Goal: Answer question/provide support

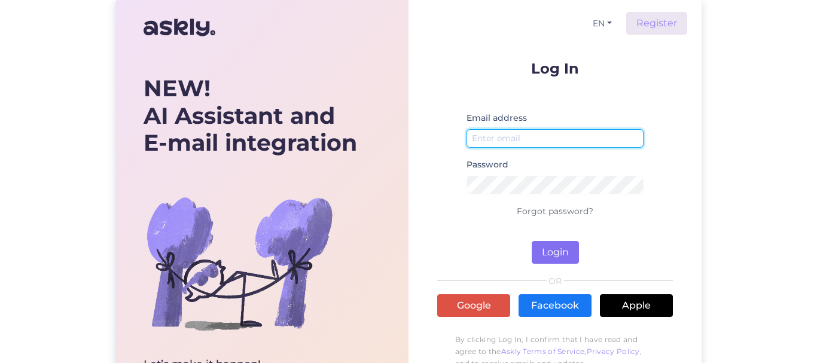
type input "[EMAIL_ADDRESS][DOMAIN_NAME]"
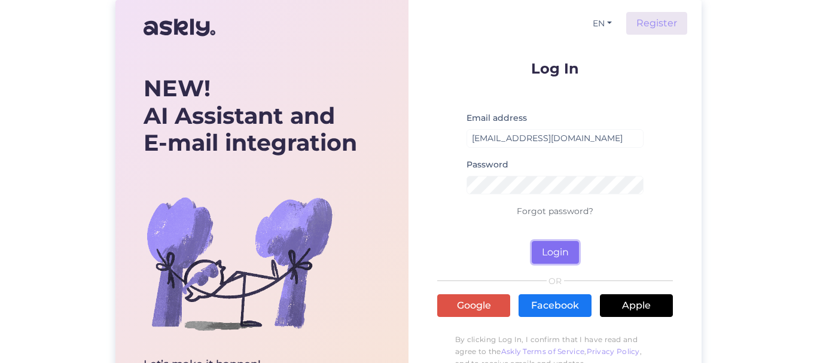
click at [560, 251] on button "Login" at bounding box center [555, 252] width 47 height 23
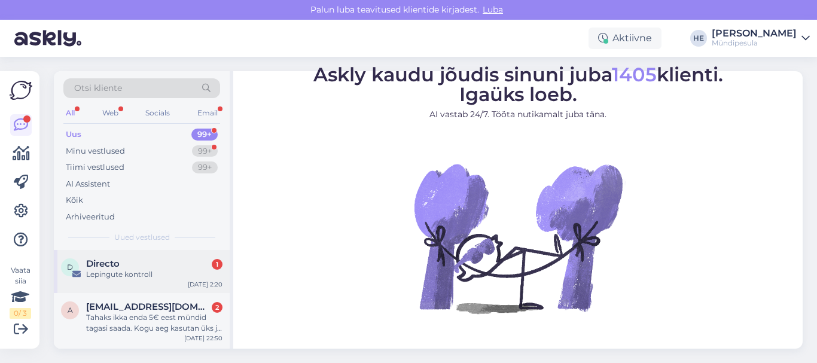
click at [115, 277] on div "Lepingute kontroll" at bounding box center [154, 274] width 136 height 11
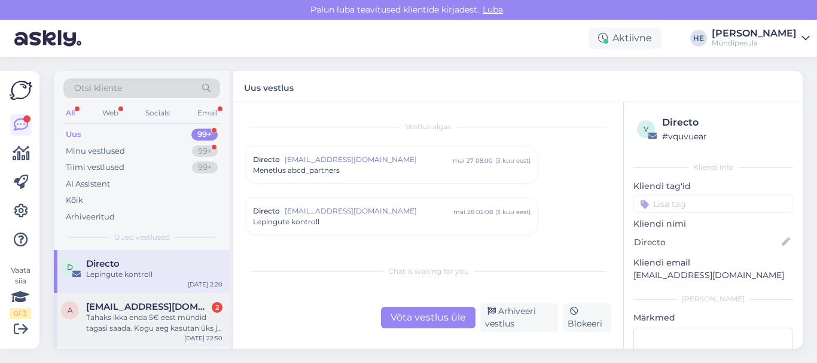
scroll to position [5076, 0]
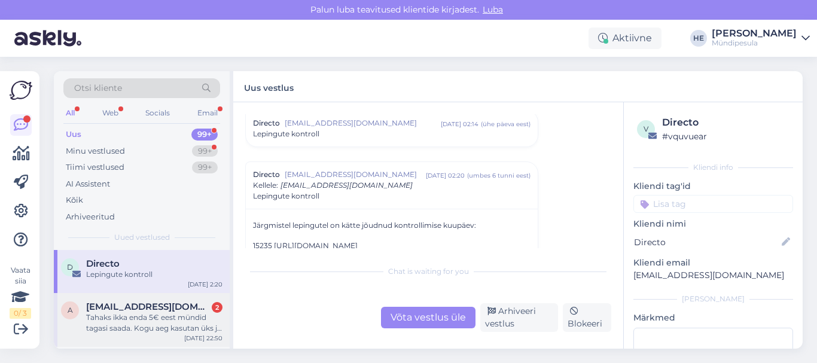
click at [127, 313] on div "Tahaks ikka enda 5€ eest mündid tagasi saada. Kogu aeg kasutan üks ja ainuke [P…" at bounding box center [154, 323] width 136 height 22
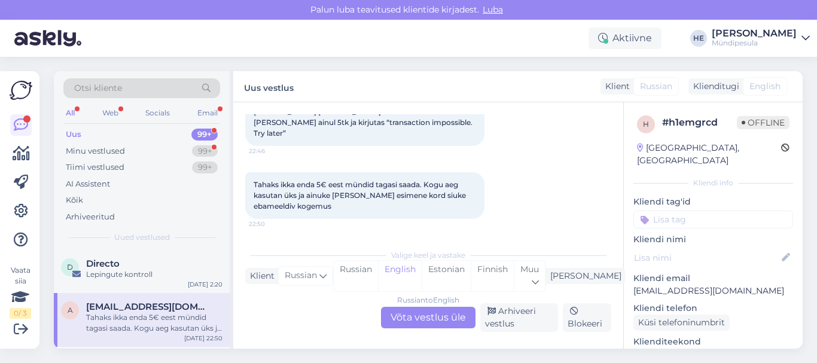
scroll to position [78, 0]
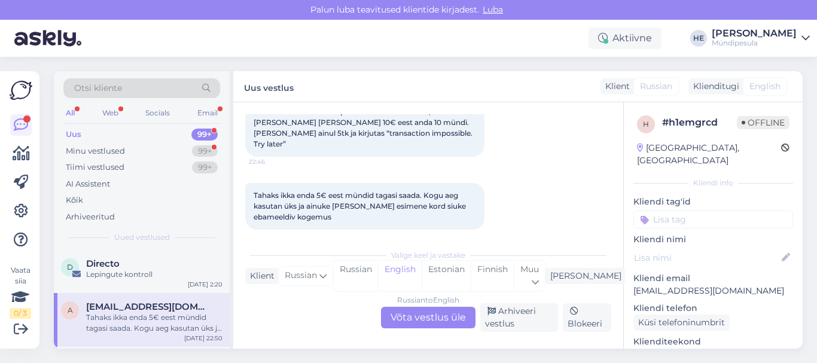
click at [429, 316] on div "Russian to English Võta vestlus üle" at bounding box center [428, 318] width 94 height 22
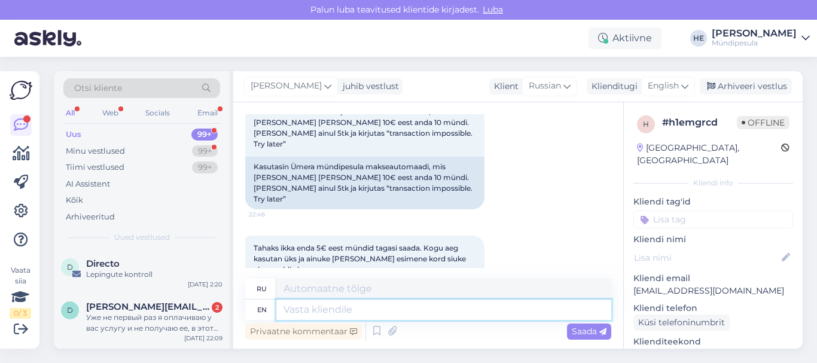
click at [317, 307] on textarea at bounding box center [443, 310] width 335 height 20
paste textarea "Tere Palun täitke meie kodulehel [PERSON_NAME] intsidenti kohta, et saaksime Te…"
type textarea "Tere Palun täitke meie kodulehel [PERSON_NAME] intsidenti kohta, et saaksime Te…"
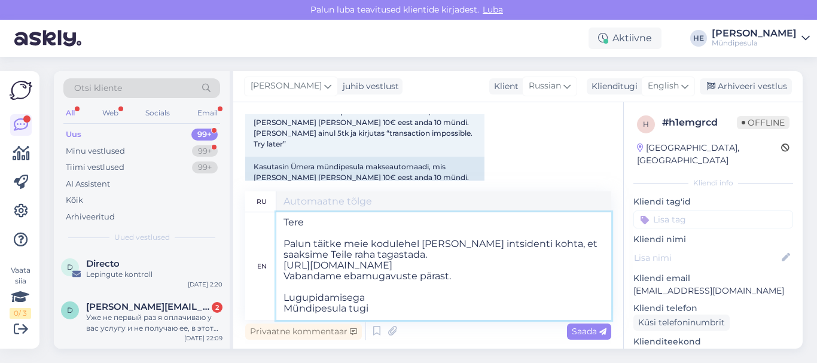
scroll to position [5, 0]
type textarea "Tere Palun täitke meie kodulehel [PERSON_NAME] intsidenti kohta, et saaksime Te…"
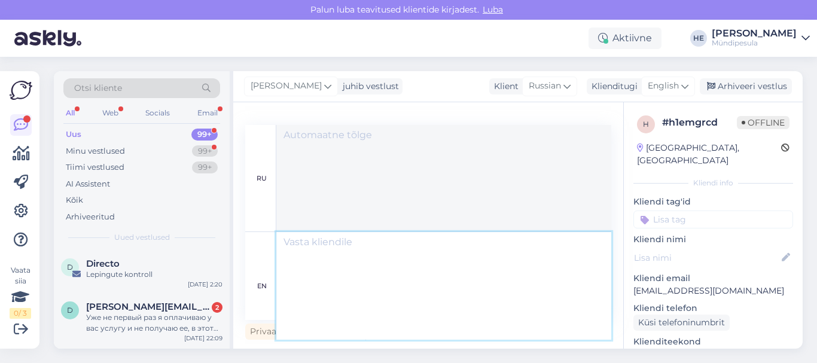
scroll to position [0, 0]
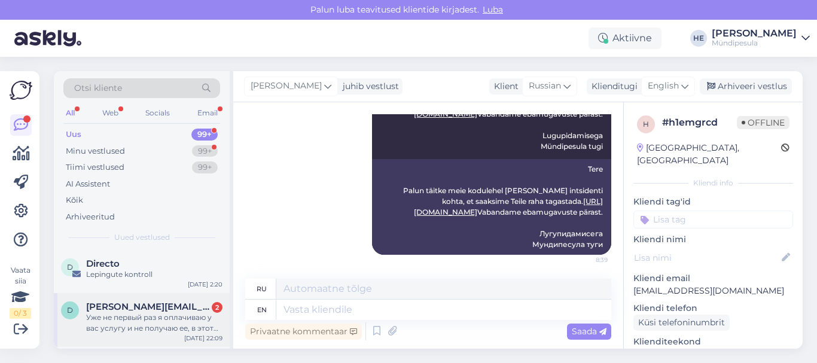
click at [112, 321] on div "Уже не первый раз я оплачиваю у вас услугу и не получаю ее, в этот раз решила н…" at bounding box center [154, 323] width 136 height 22
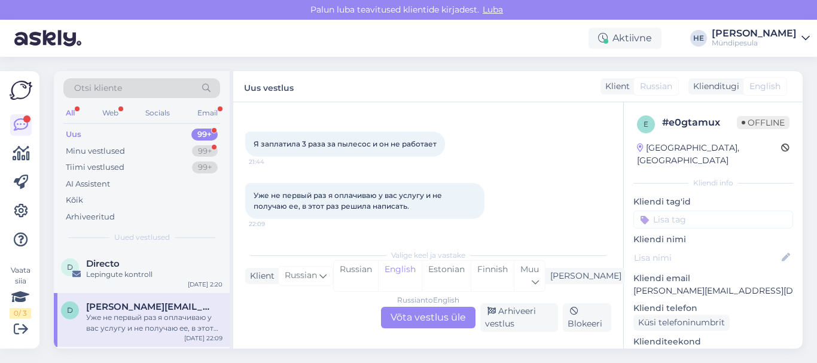
click at [426, 315] on div "Russian to English Võta vestlus üle" at bounding box center [428, 318] width 94 height 22
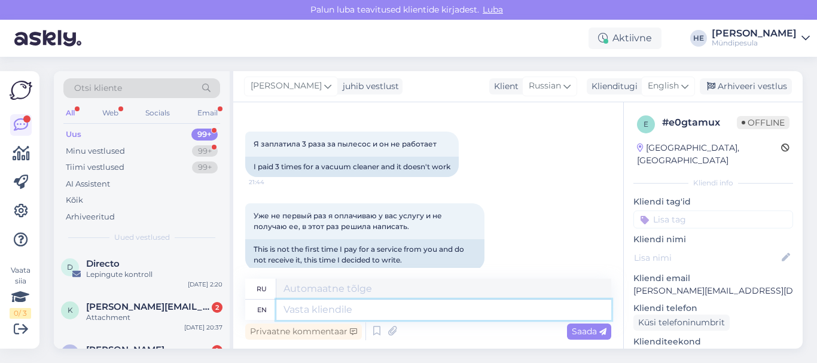
click at [312, 304] on textarea at bounding box center [443, 310] width 335 height 20
paste textarea "Здравствуйте! Просим Вас заполнить форму на нашем сайте о возмещении средств. […"
type textarea "Здравствуйте! Просим Вас заполнить форму на нашем сайте о возмещении средств. […"
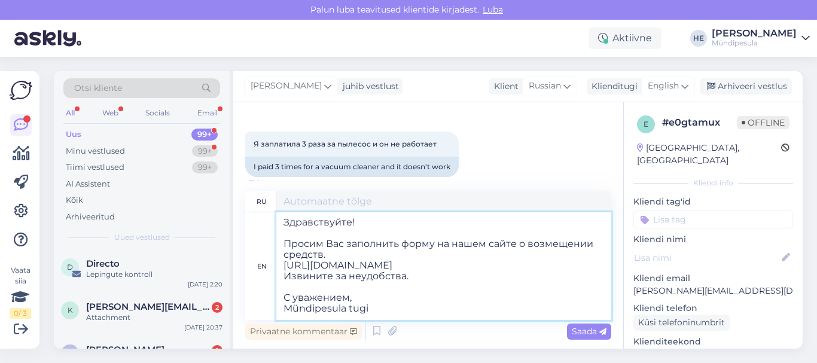
scroll to position [5, 0]
type textarea "Здравствуйте! Просим Вас заполнить форму на нашем сайте о возмещении средств. […"
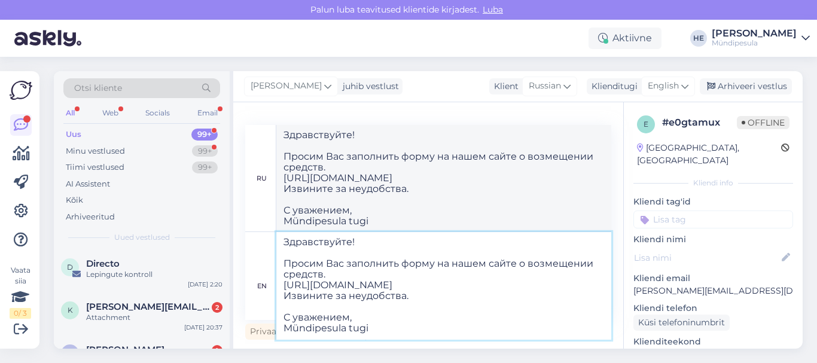
type textarea "Здравствуйте! Просим Вас заполнить форму на нашем сайте о возмещении средств. […"
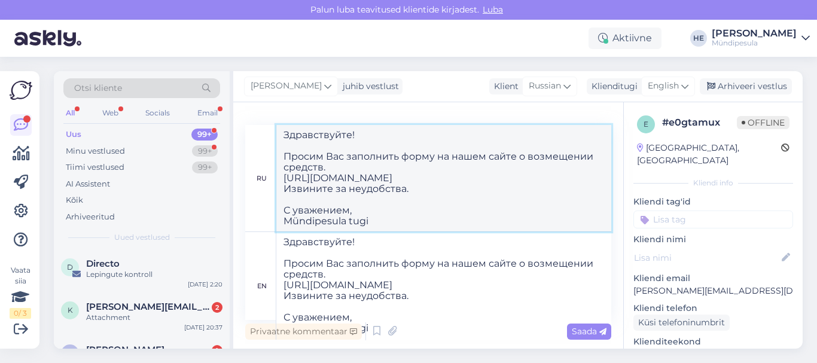
click at [557, 196] on textarea "Здравствуйте! Просим Вас заполнить форму на нашем сайте о возмещении средств. […" at bounding box center [443, 178] width 335 height 106
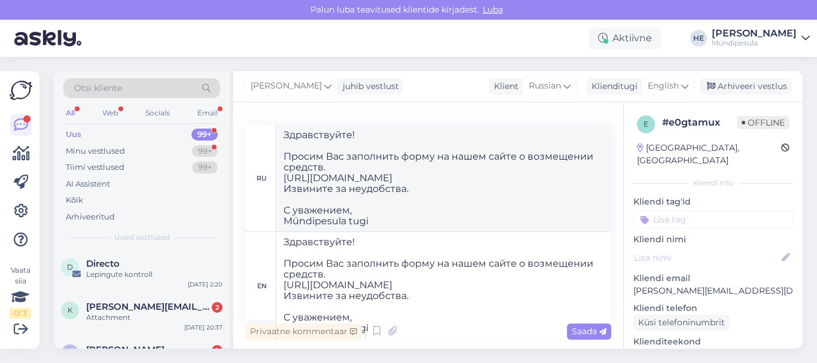
click at [586, 334] on span "Saada" at bounding box center [589, 331] width 35 height 11
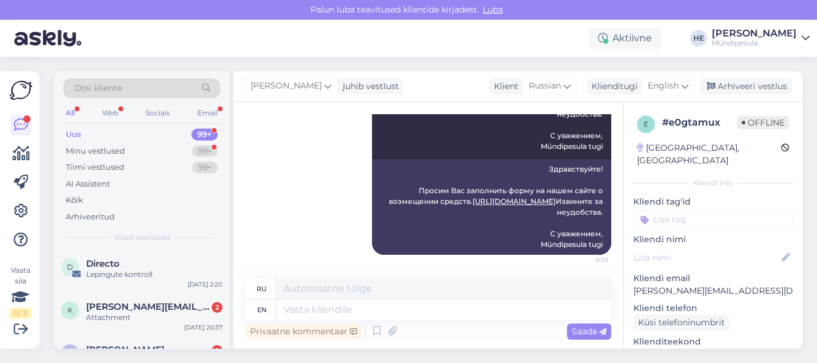
scroll to position [0, 0]
click at [123, 307] on span "[PERSON_NAME][EMAIL_ADDRESS][DOMAIN_NAME]" at bounding box center [148, 306] width 124 height 11
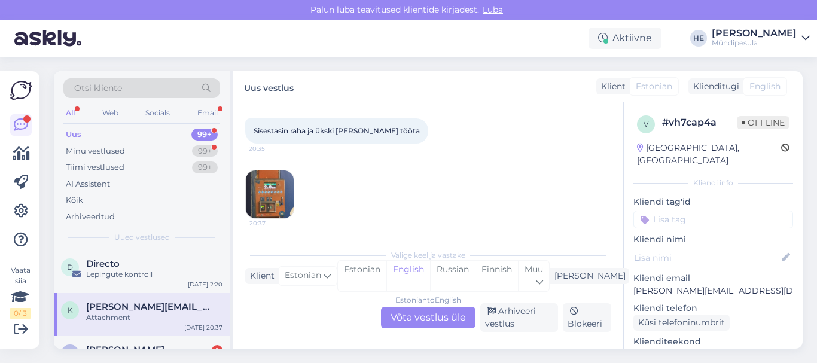
scroll to position [59, 0]
click at [413, 319] on div "Estonian to English Võta vestlus üle" at bounding box center [428, 318] width 94 height 22
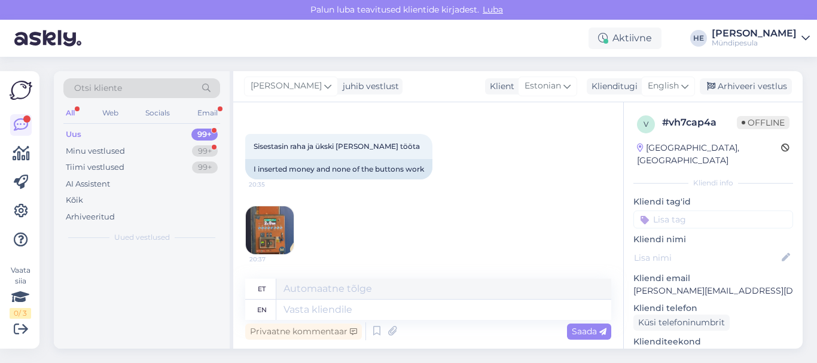
scroll to position [44, 0]
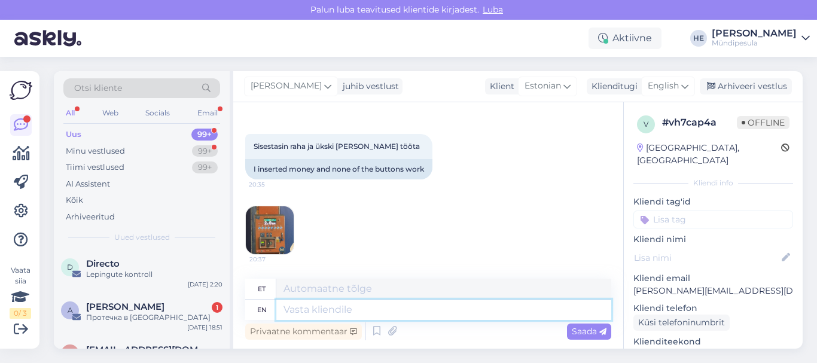
click at [325, 309] on textarea at bounding box center [443, 310] width 335 height 20
paste textarea "Tere Palun täitke meie kodulehel [PERSON_NAME] intsidenti kohta, et saaksime Te…"
type textarea "Tere Palun täitke meie kodulehel [PERSON_NAME] intsidenti kohta, et saaksime Te…"
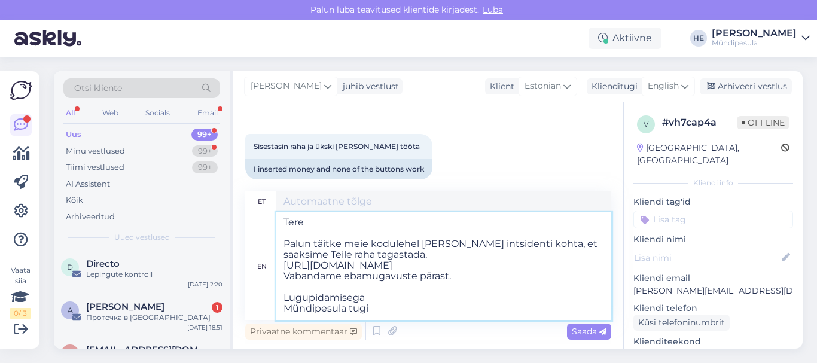
scroll to position [59, 0]
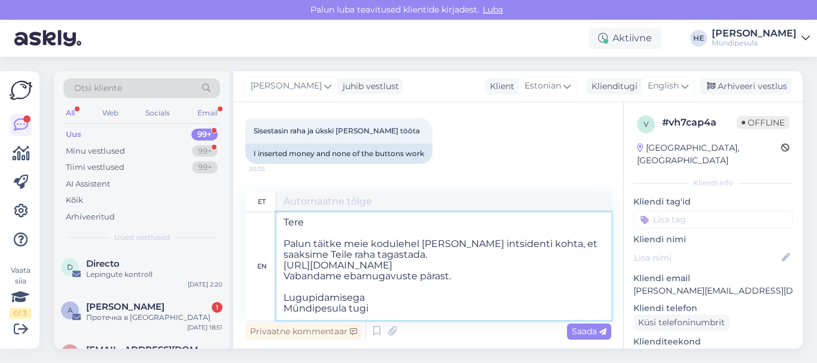
type textarea "Tere Palun täitke meie kodulehel [PERSON_NAME] intsidenti kohta, et saaksime Te…"
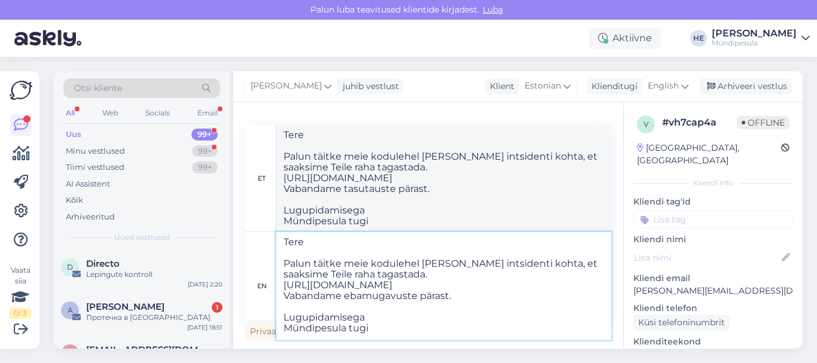
type textarea "Tere Palun täitke meie kodulehel [PERSON_NAME] intsidenti kohta, et saaksime Te…"
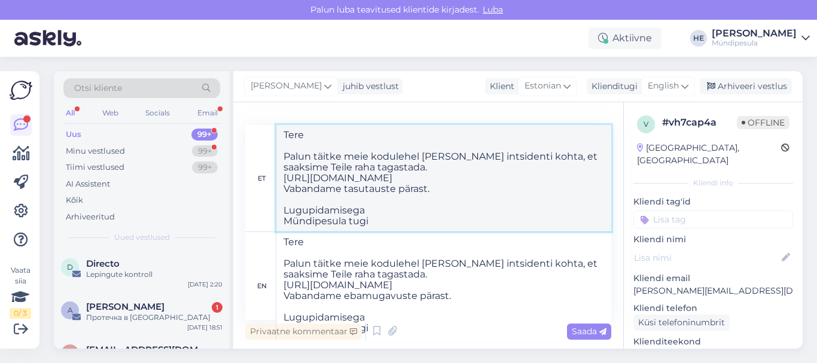
click at [541, 200] on textarea "Tere Palun täitke meie kodulehel [PERSON_NAME] intsidenti kohta, et saaksime Te…" at bounding box center [443, 178] width 335 height 106
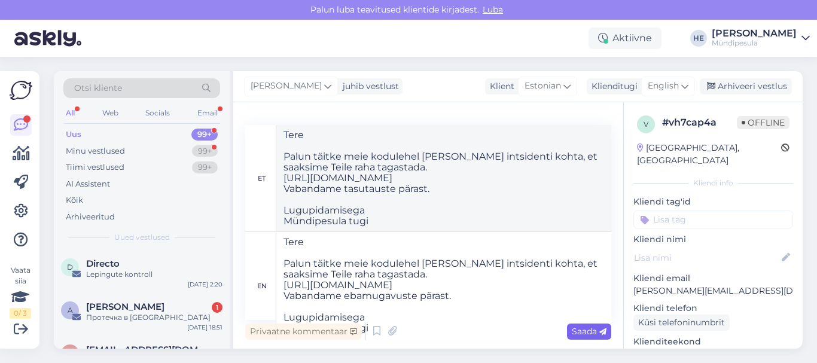
click at [585, 333] on span "Saada" at bounding box center [589, 331] width 35 height 11
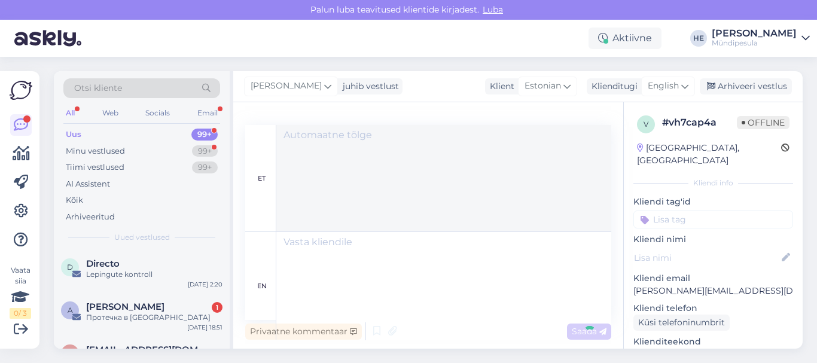
scroll to position [0, 0]
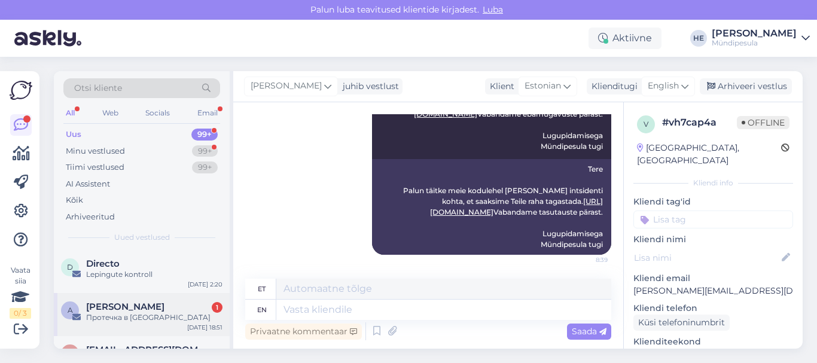
click at [126, 310] on span "[PERSON_NAME]" at bounding box center [125, 306] width 78 height 11
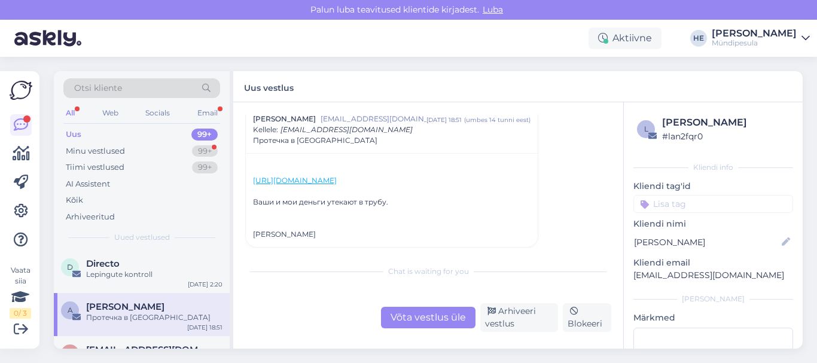
scroll to position [47, 0]
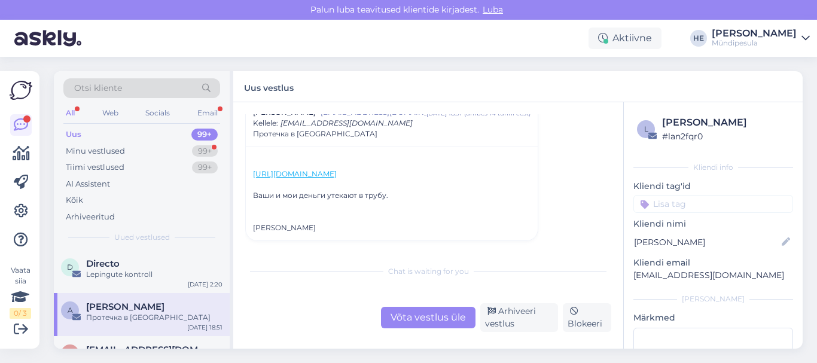
click at [103, 315] on div "Протечка в [GEOGRAPHIC_DATA]" at bounding box center [154, 317] width 136 height 11
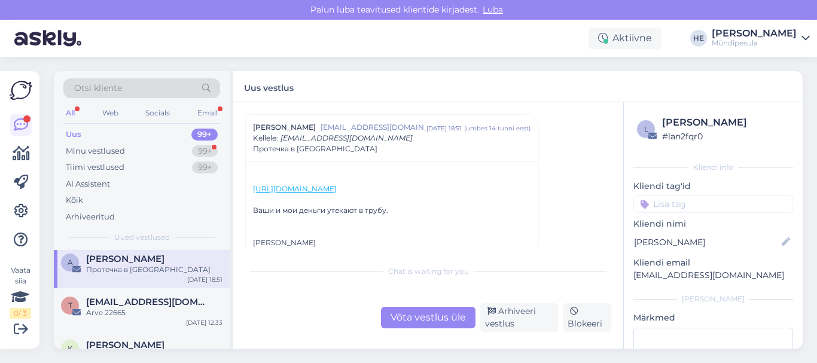
scroll to position [72, 0]
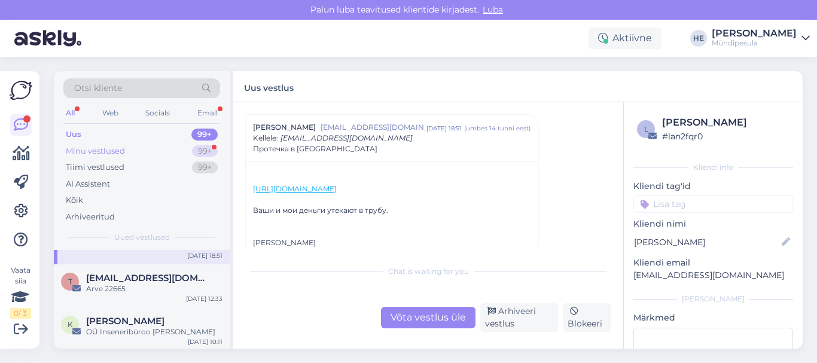
click at [91, 150] on div "Minu vestlused" at bounding box center [95, 151] width 59 height 12
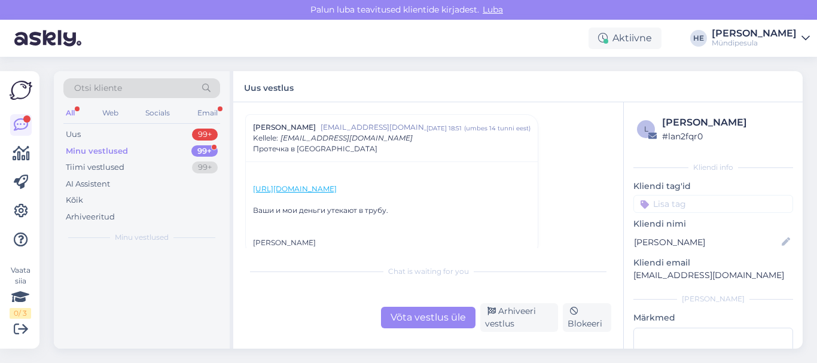
scroll to position [0, 0]
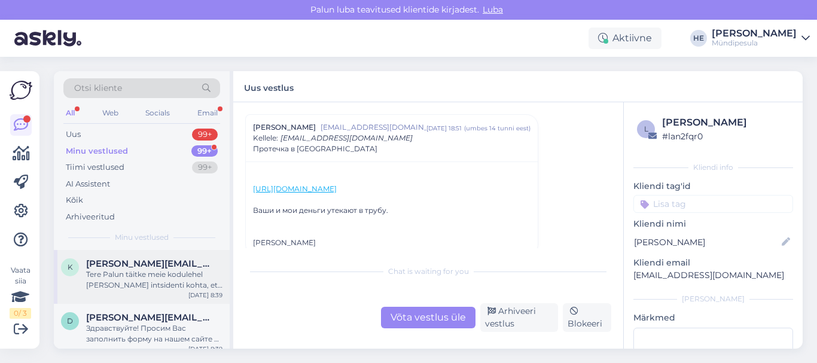
click at [123, 274] on div "Tere Palun täitke meie kodulehel [PERSON_NAME] intsidenti kohta, et saaksime Te…" at bounding box center [154, 280] width 136 height 22
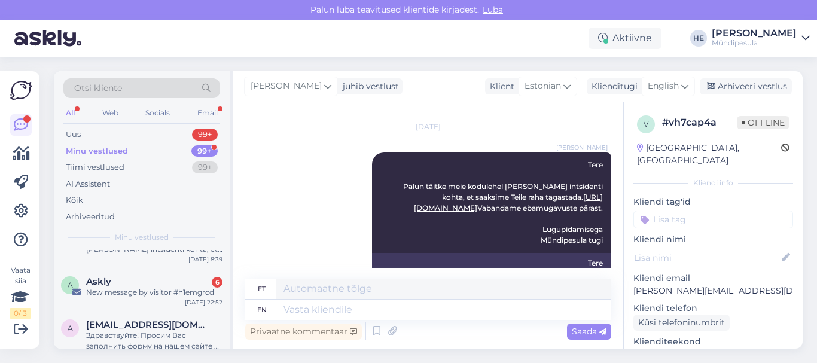
scroll to position [167, 0]
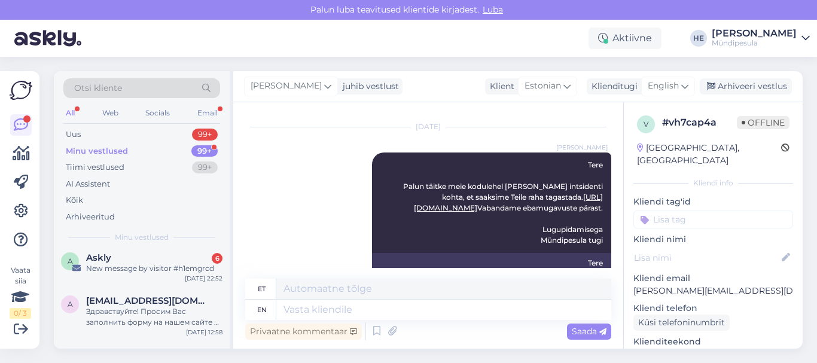
click at [123, 274] on div "A Askly 6 New message by visitor #h1emgrcd [DATE] 22:52" at bounding box center [142, 265] width 176 height 43
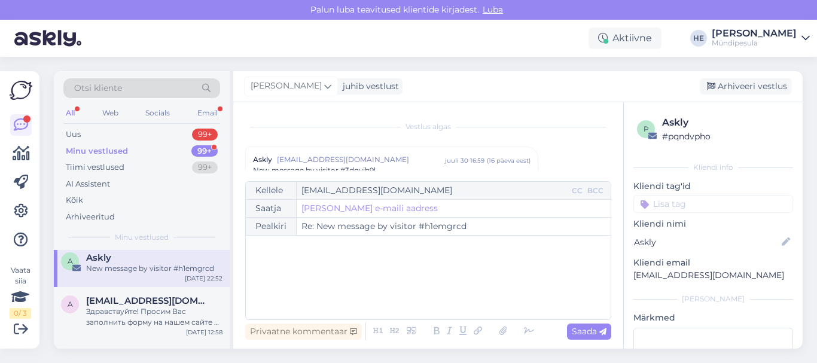
scroll to position [5124, 0]
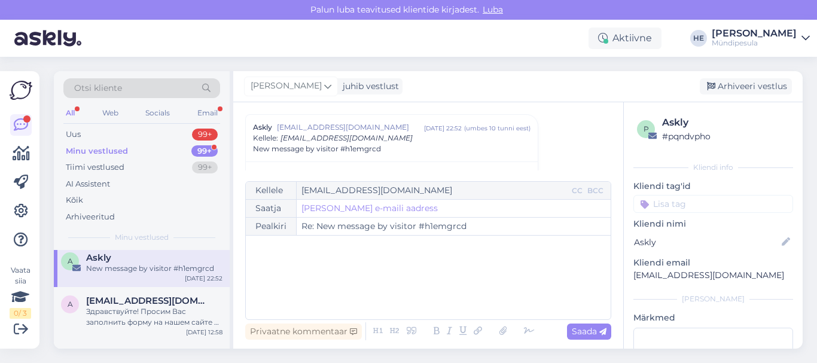
click at [78, 149] on div "Minu vestlused" at bounding box center [97, 151] width 62 height 12
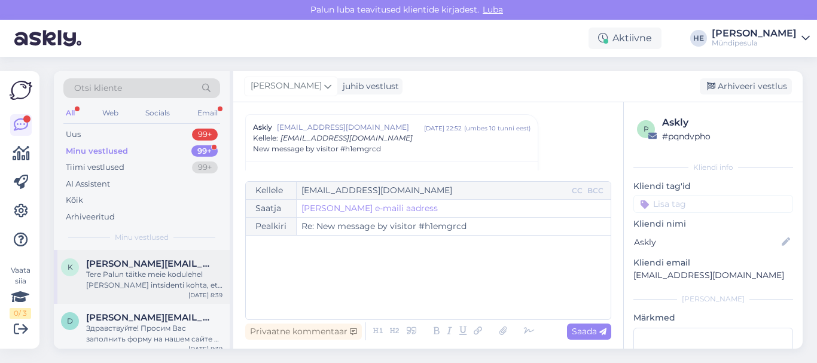
click at [115, 273] on div "Tere Palun täitke meie kodulehel [PERSON_NAME] intsidenti kohta, et saaksime Te…" at bounding box center [154, 280] width 136 height 22
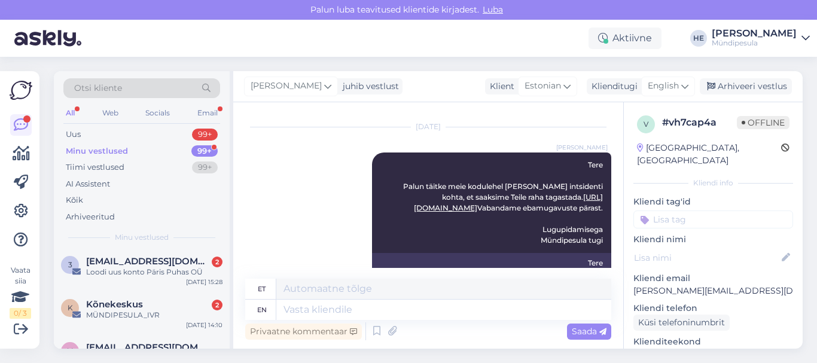
scroll to position [263, 0]
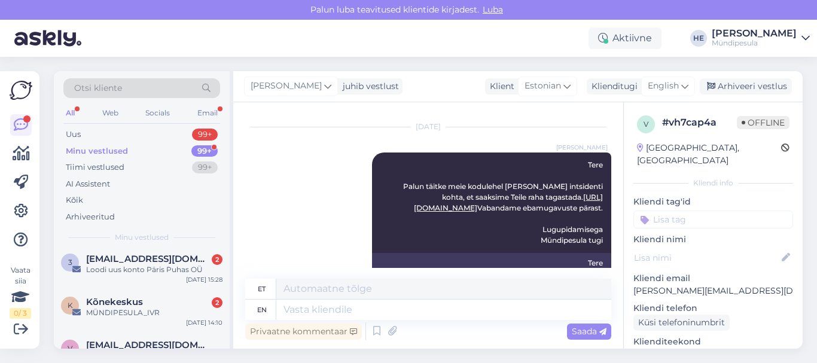
click at [115, 273] on div "Loodi uus konto Päris Puhas OÜ" at bounding box center [154, 269] width 136 height 11
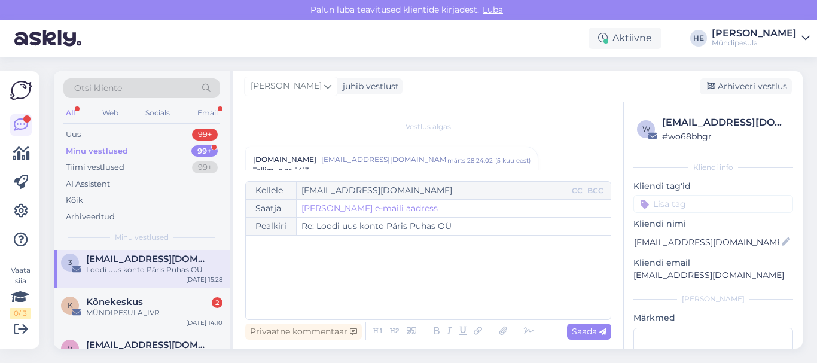
scroll to position [6744, 0]
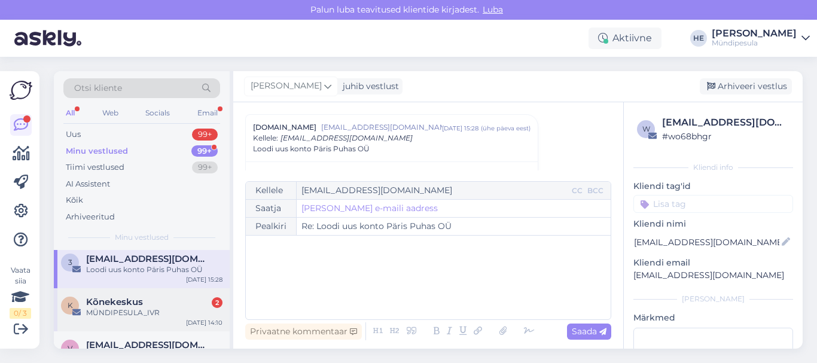
click at [115, 312] on div "MÜNDIPESULA_IVR" at bounding box center [154, 312] width 136 height 11
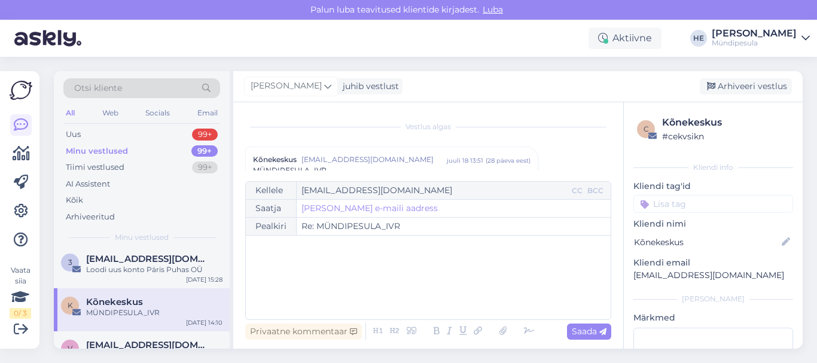
scroll to position [5124, 0]
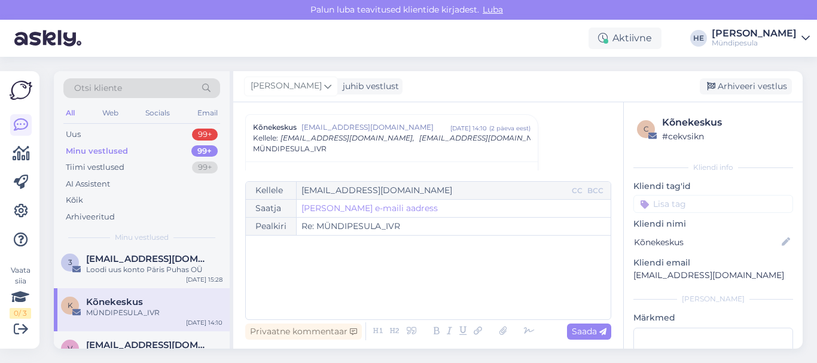
click at [807, 38] on icon at bounding box center [805, 38] width 8 height 10
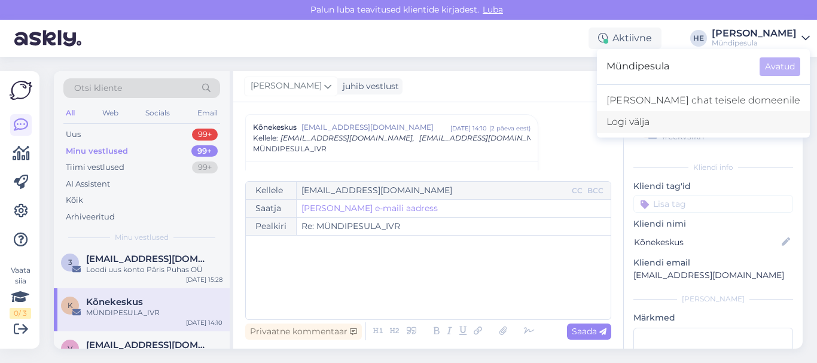
click at [694, 123] on div "Logi välja" at bounding box center [703, 122] width 213 height 22
